Goal: Task Accomplishment & Management: Complete application form

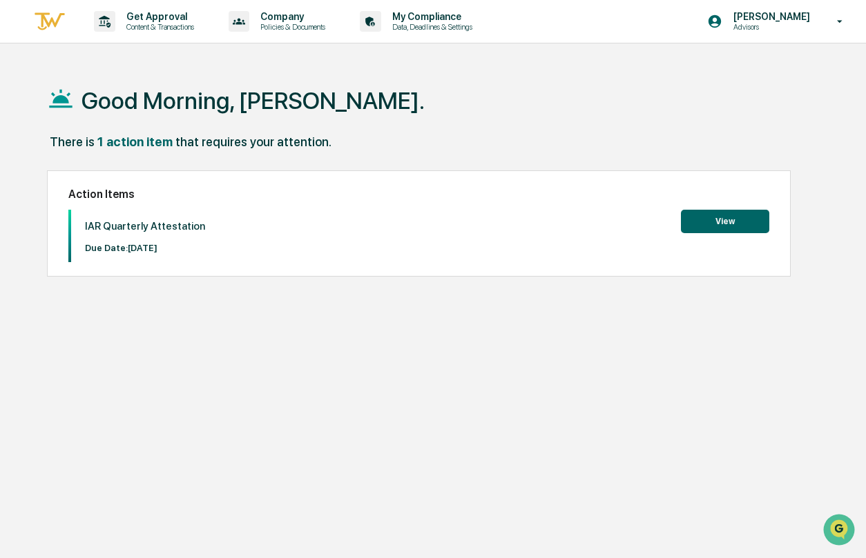
click at [694, 222] on button "View" at bounding box center [725, 221] width 88 height 23
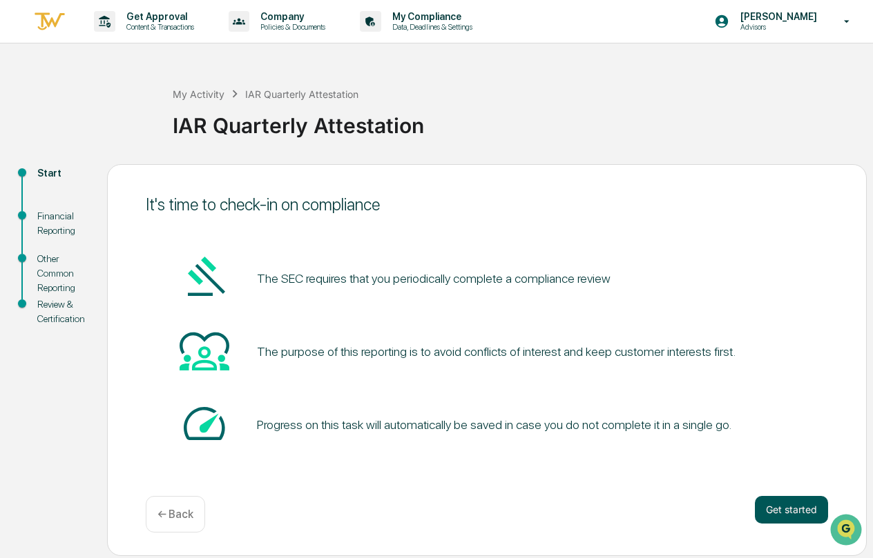
click at [772, 499] on button "Get started" at bounding box center [790, 510] width 73 height 28
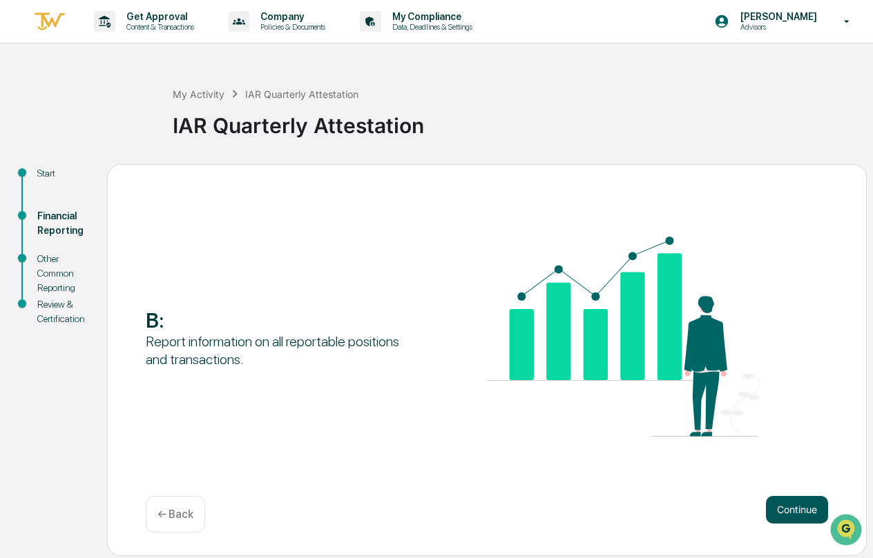
click at [775, 500] on button "Continue" at bounding box center [797, 510] width 62 height 28
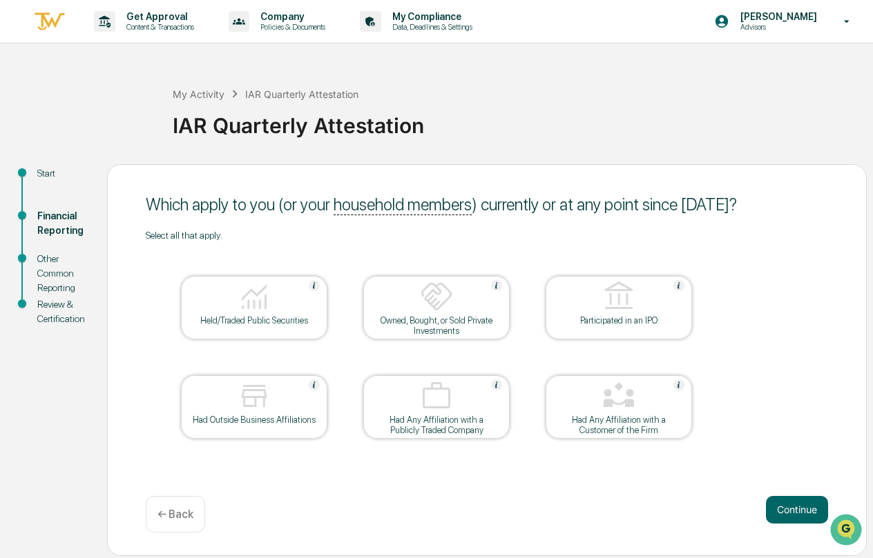
click at [277, 312] on div at bounding box center [254, 297] width 138 height 35
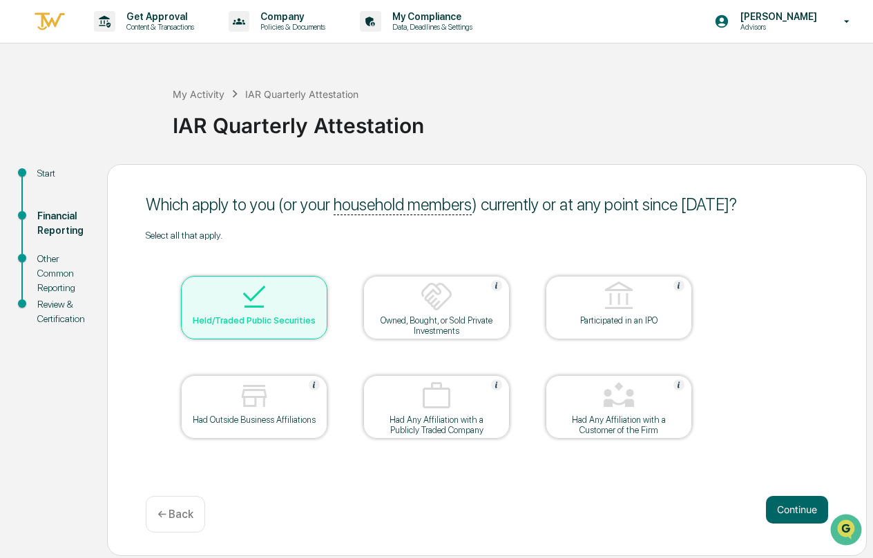
click at [444, 300] on img at bounding box center [436, 296] width 33 height 33
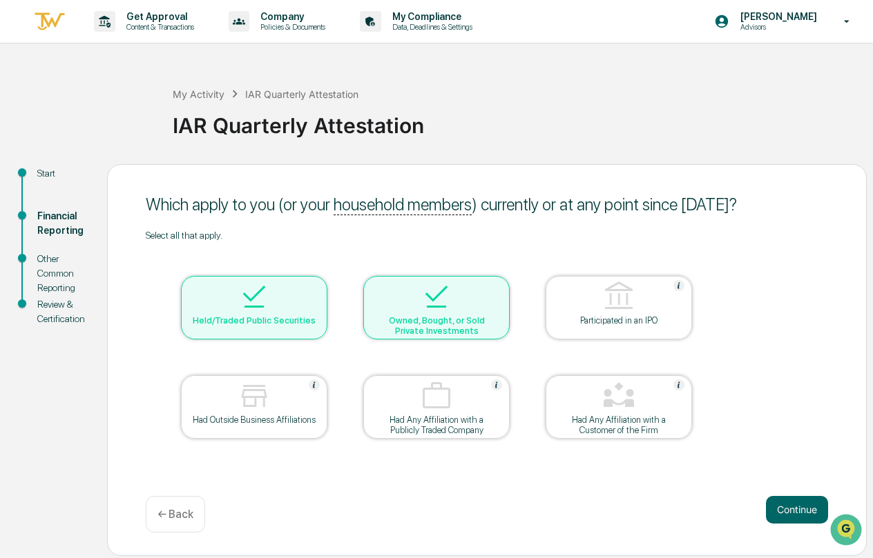
click at [284, 313] on div at bounding box center [254, 297] width 138 height 35
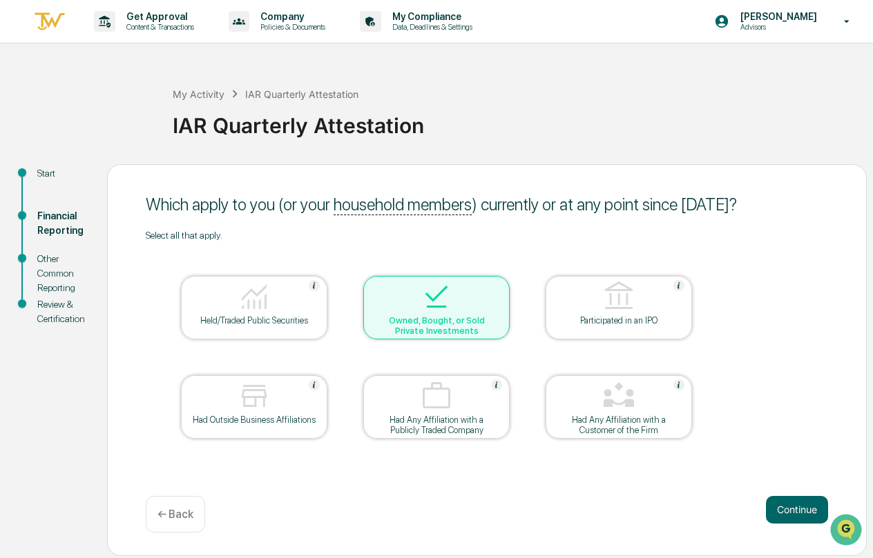
click at [480, 308] on div at bounding box center [436, 297] width 138 height 35
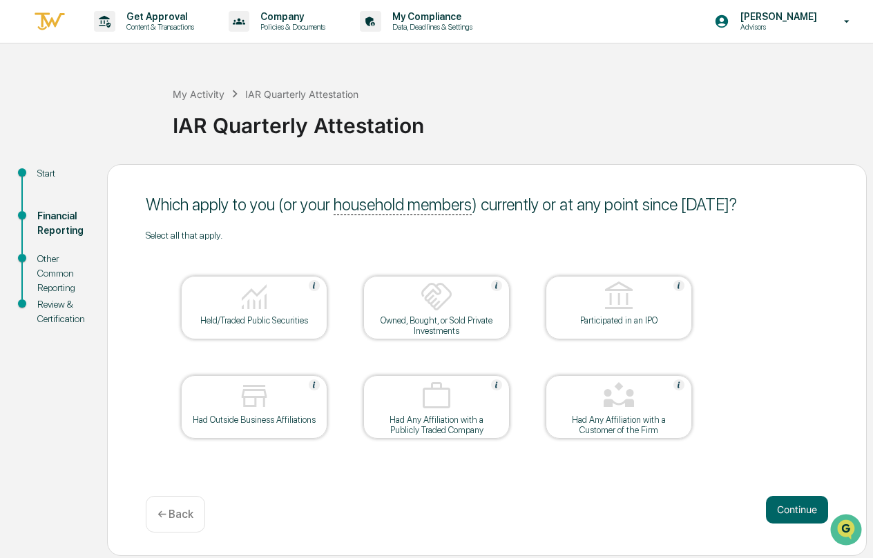
click at [286, 309] on div at bounding box center [254, 297] width 138 height 35
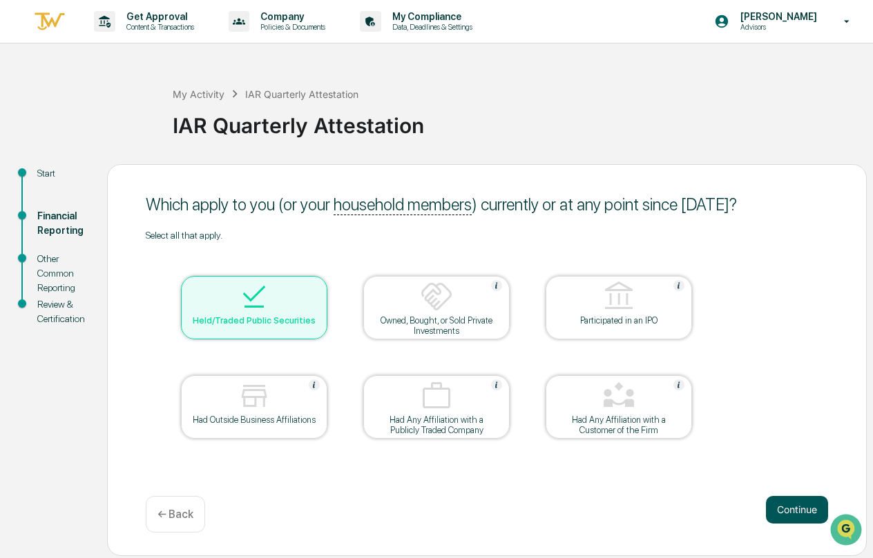
click at [786, 507] on button "Continue" at bounding box center [797, 510] width 62 height 28
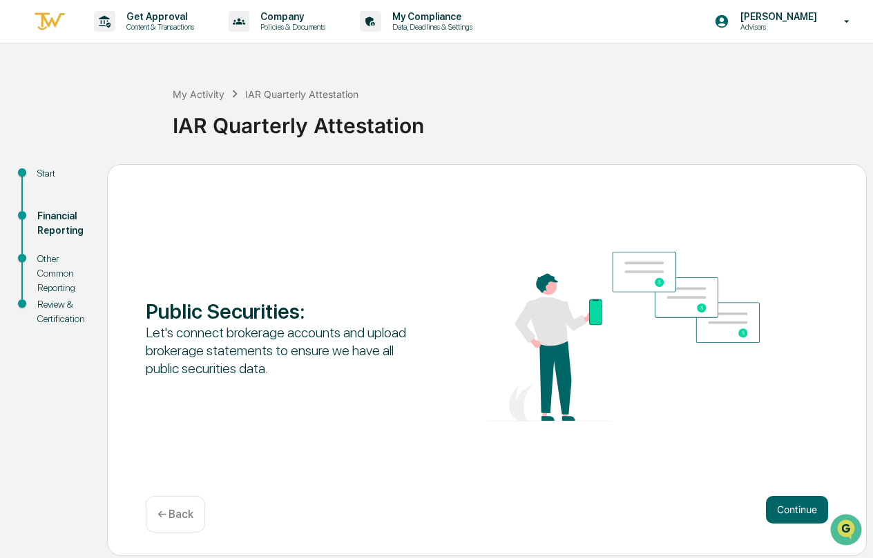
click at [786, 507] on button "Continue" at bounding box center [797, 510] width 62 height 28
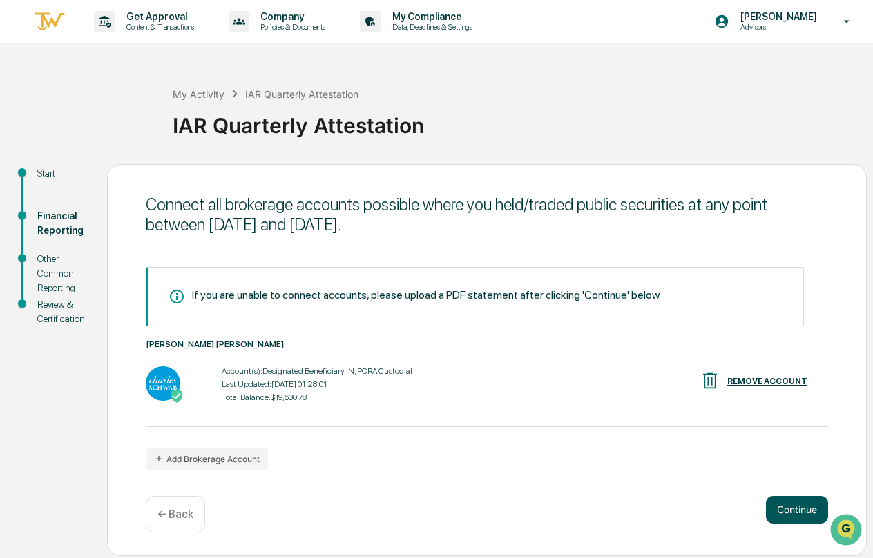
click at [777, 503] on button "Continue" at bounding box center [797, 510] width 62 height 28
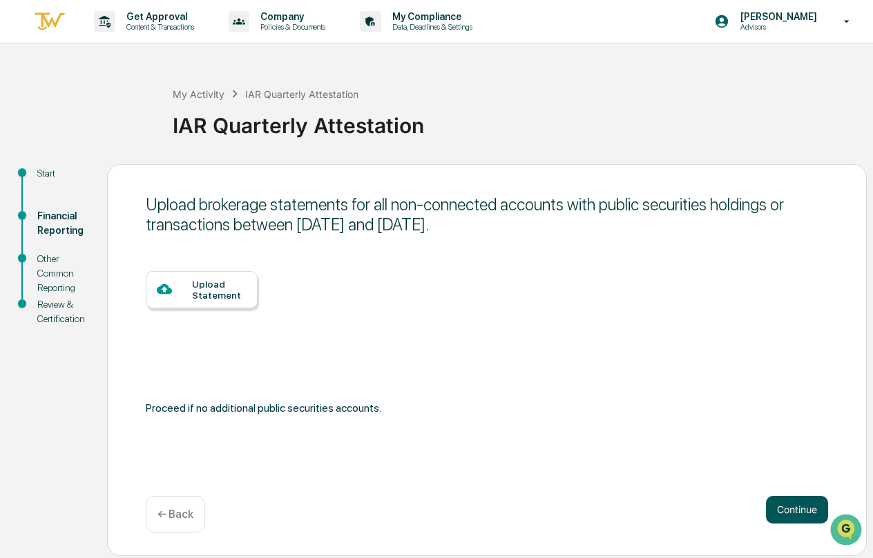
click at [774, 512] on button "Continue" at bounding box center [797, 510] width 62 height 28
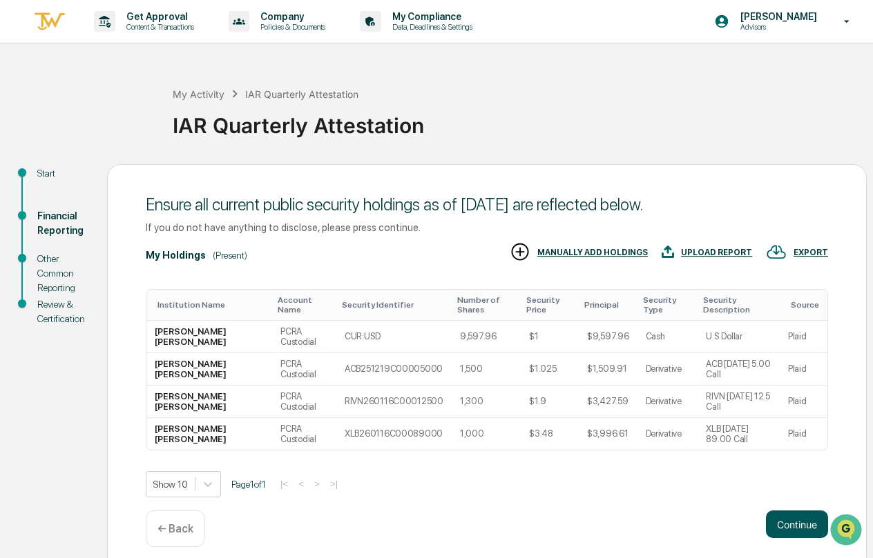
click at [773, 511] on button "Continue" at bounding box center [797, 525] width 62 height 28
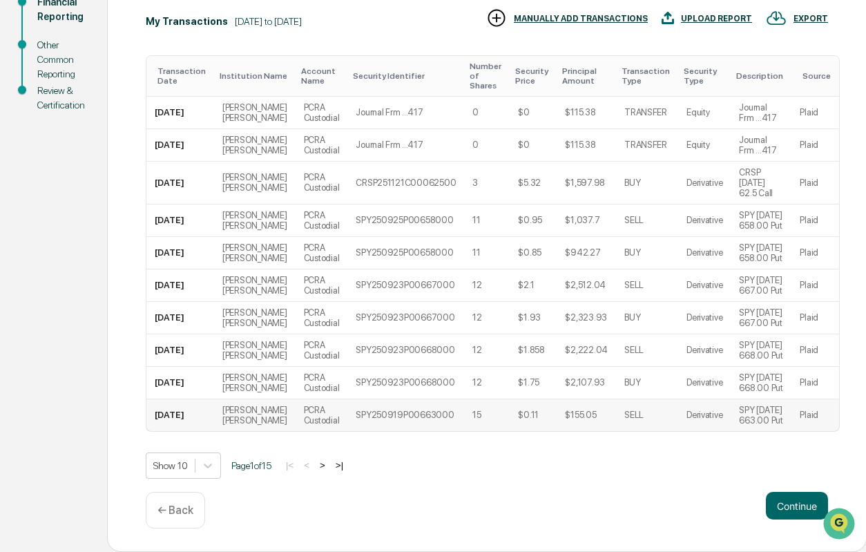
scroll to position [286, 0]
click at [792, 501] on button "Continue" at bounding box center [797, 505] width 62 height 28
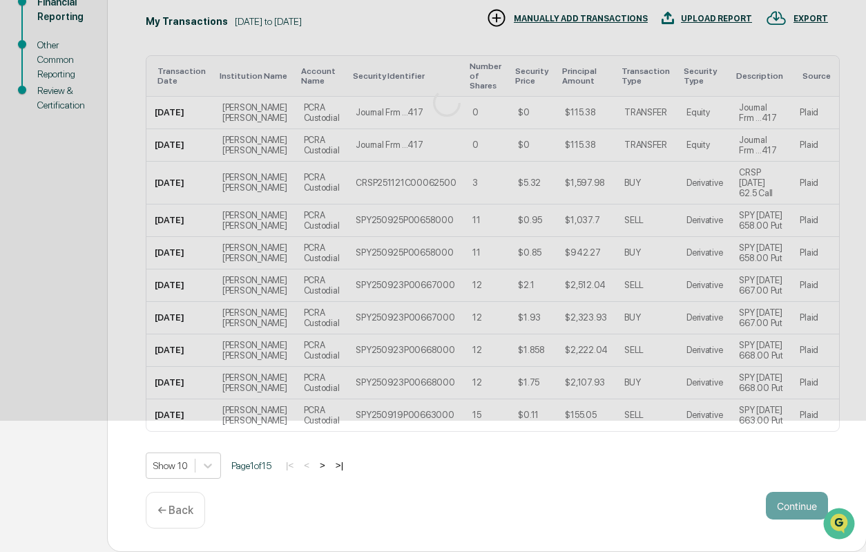
scroll to position [0, 0]
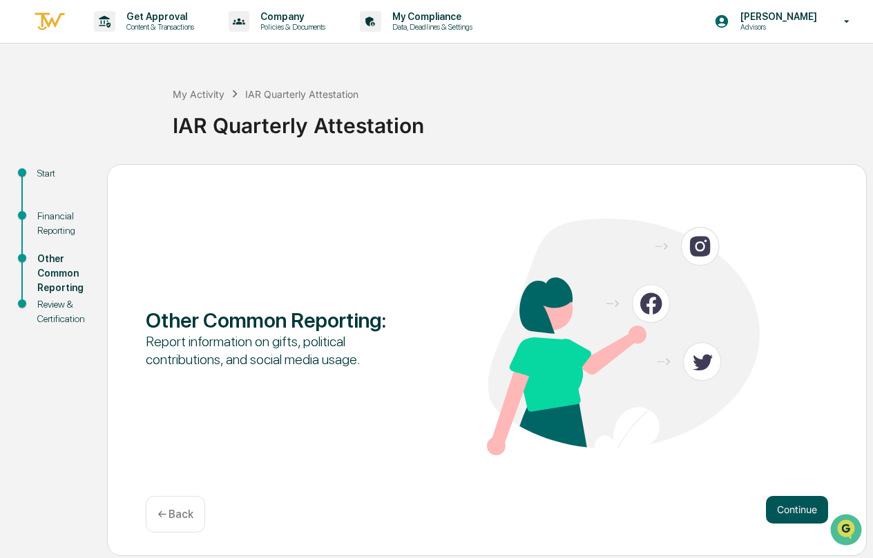
click at [793, 502] on button "Continue" at bounding box center [797, 510] width 62 height 28
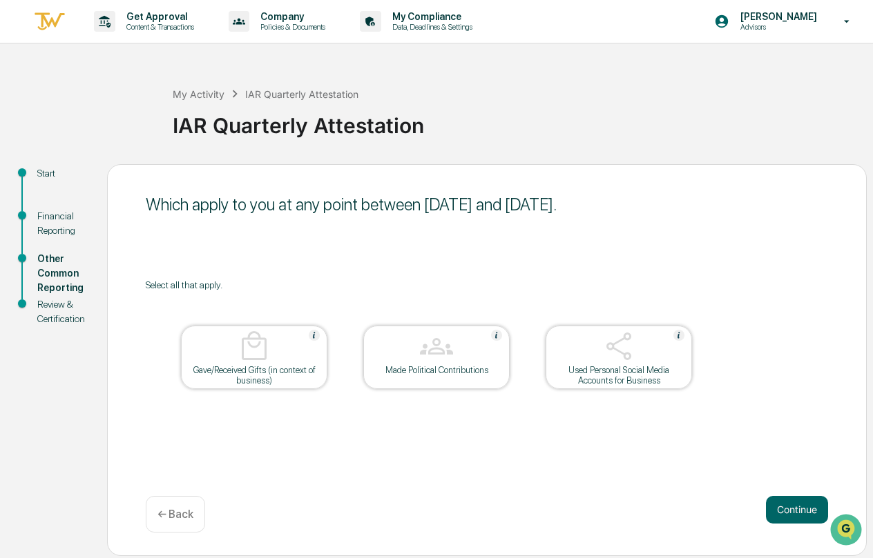
click at [793, 503] on button "Continue" at bounding box center [797, 510] width 62 height 28
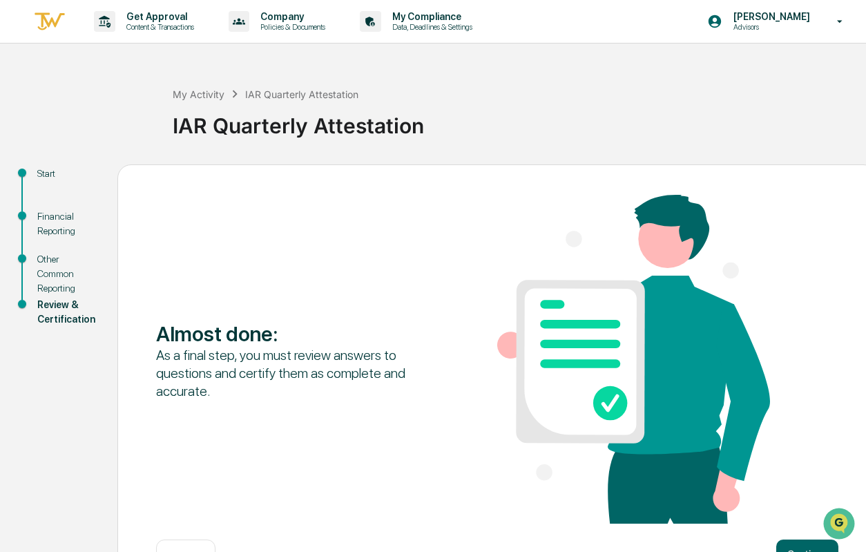
scroll to position [48, 0]
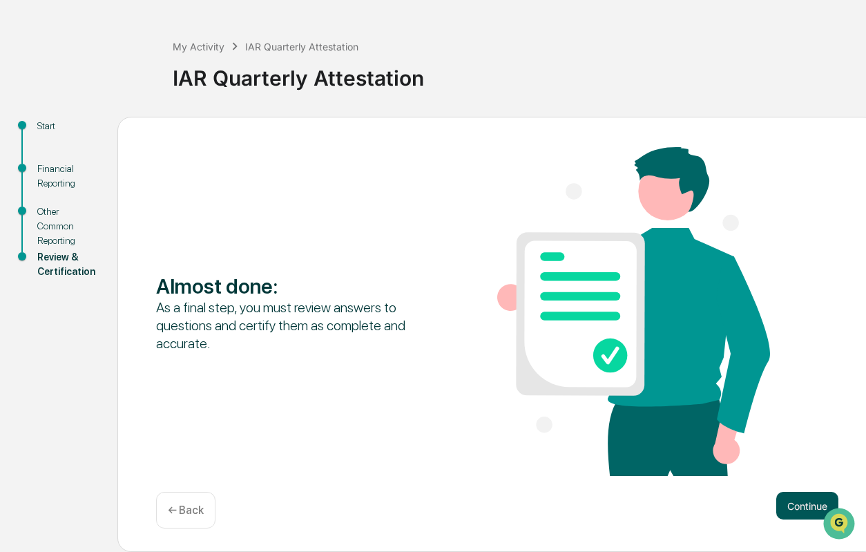
click at [803, 505] on button "Continue" at bounding box center [807, 505] width 62 height 28
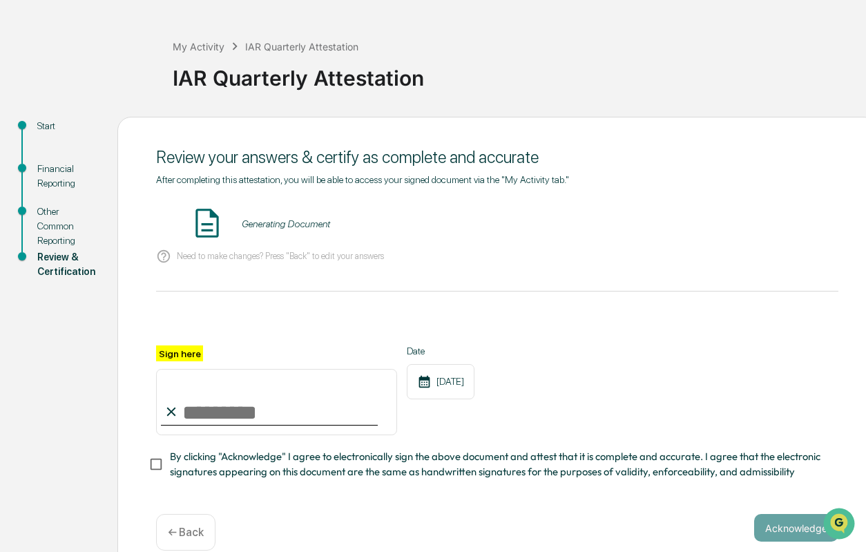
click at [274, 415] on input "Sign here" at bounding box center [276, 402] width 241 height 66
type input "**********"
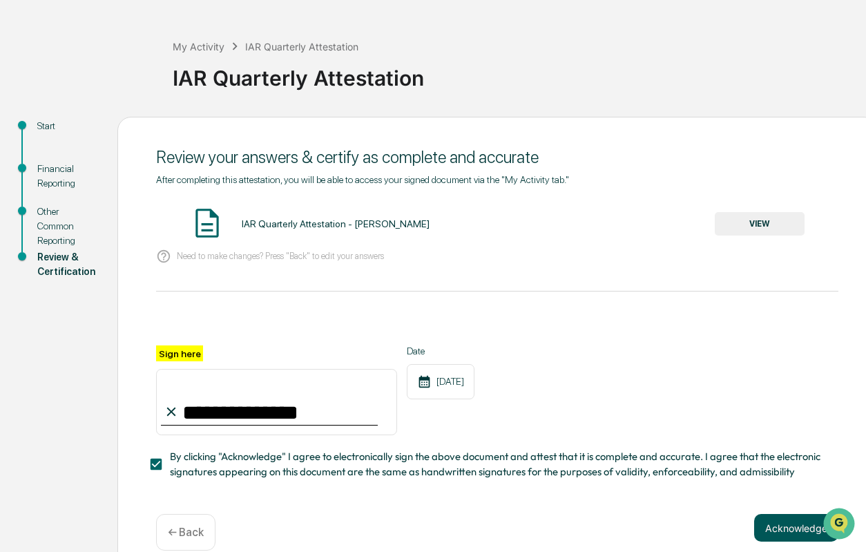
click at [768, 529] on button "Acknowledge" at bounding box center [796, 528] width 84 height 28
click at [768, 529] on div "**********" at bounding box center [496, 354] width 759 height 474
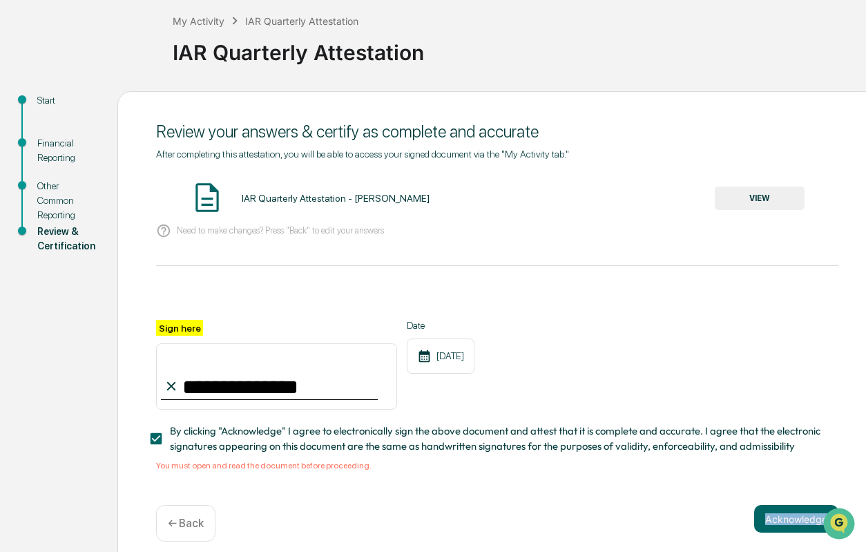
scroll to position [90, 0]
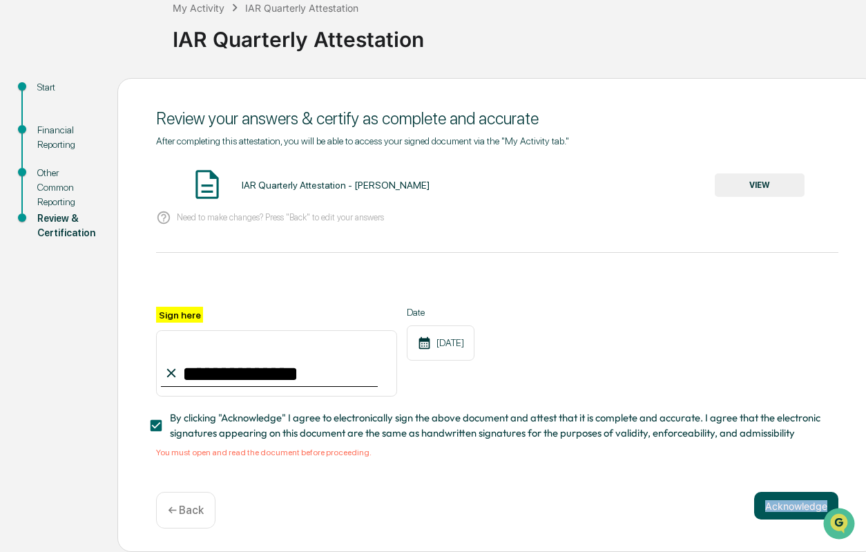
click at [785, 503] on button "Acknowledge" at bounding box center [796, 505] width 84 height 28
click at [786, 504] on button "Acknowledge" at bounding box center [796, 505] width 84 height 28
click at [608, 532] on div "**********" at bounding box center [496, 315] width 759 height 474
click at [755, 503] on button "Acknowledge" at bounding box center [796, 505] width 84 height 28
click at [760, 179] on button "VIEW" at bounding box center [759, 184] width 90 height 23
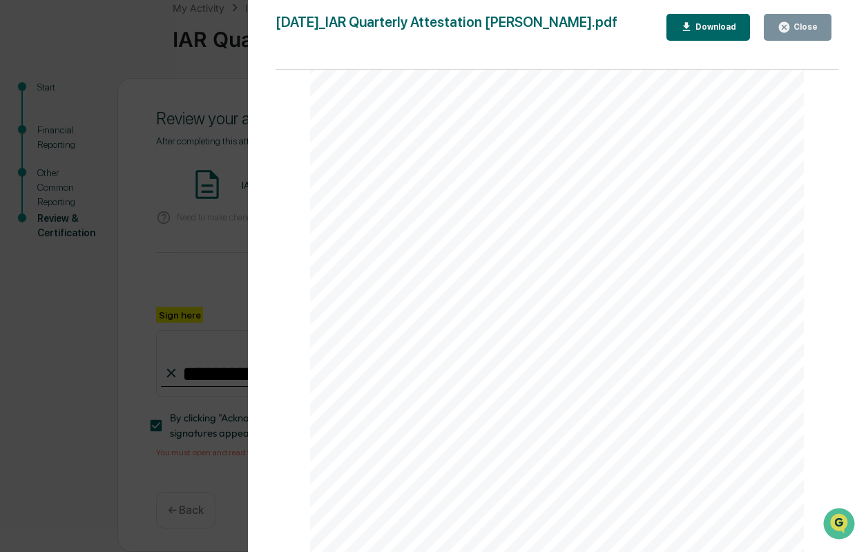
scroll to position [1312, 0]
click at [776, 26] on button "Close" at bounding box center [797, 27] width 68 height 27
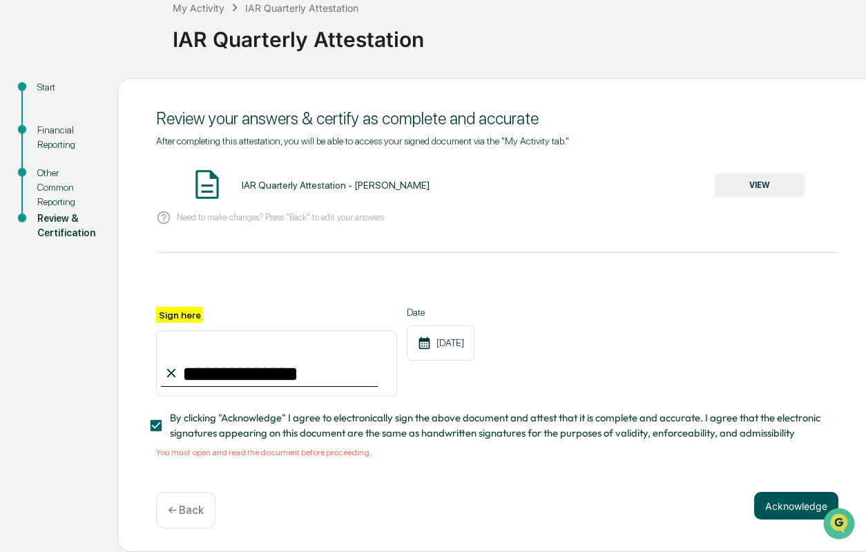
click at [792, 505] on button "Acknowledge" at bounding box center [796, 505] width 84 height 28
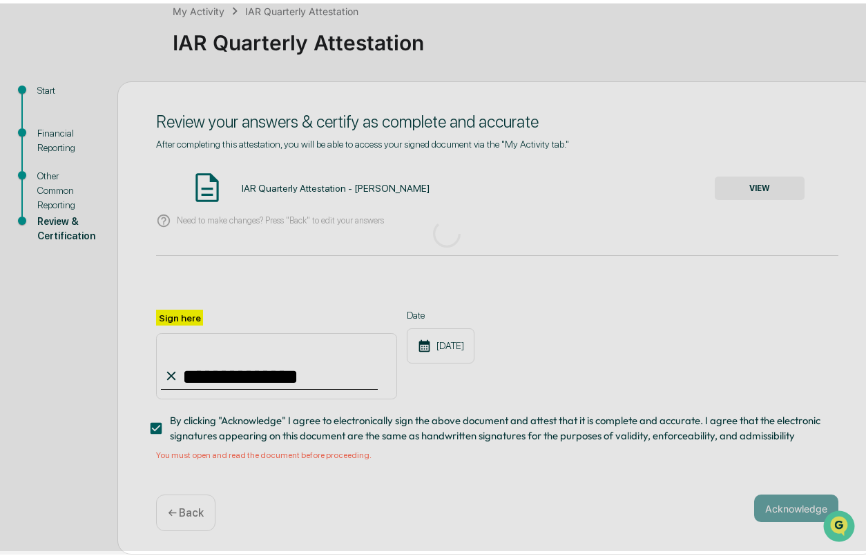
scroll to position [0, 0]
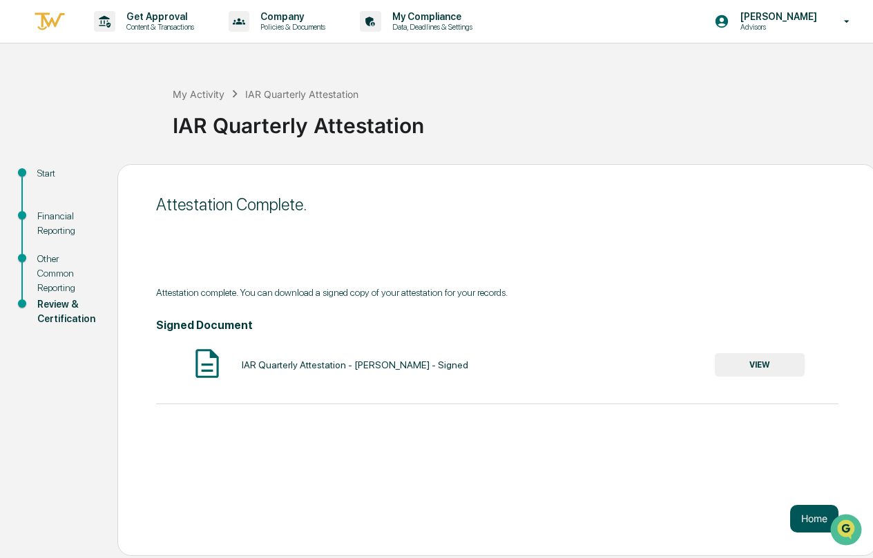
click at [792, 522] on button "Home" at bounding box center [814, 519] width 48 height 28
